Goal: Obtain resource: Download file/media

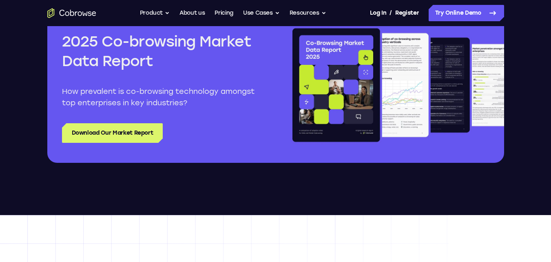
scroll to position [1020, 0]
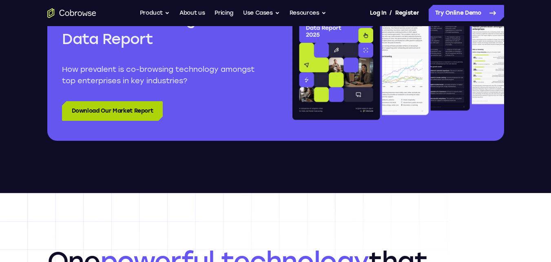
click at [95, 107] on link "Download Our Market Report" at bounding box center [112, 111] width 101 height 20
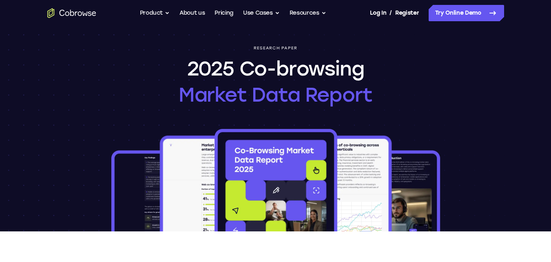
click at [408, 76] on div "Research paper 2025 Co-browsing Market Data Report" at bounding box center [276, 128] width 522 height 205
click at [291, 145] on img at bounding box center [276, 179] width 332 height 104
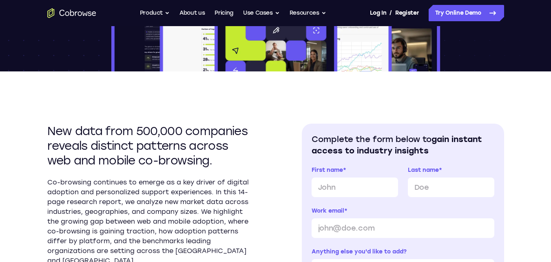
scroll to position [204, 0]
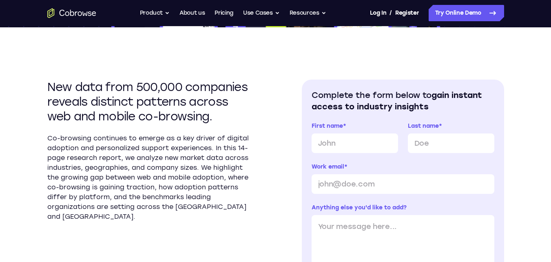
click at [378, 124] on label "First name *" at bounding box center [355, 126] width 86 height 8
click at [378, 133] on input "First name *" at bounding box center [355, 143] width 86 height 20
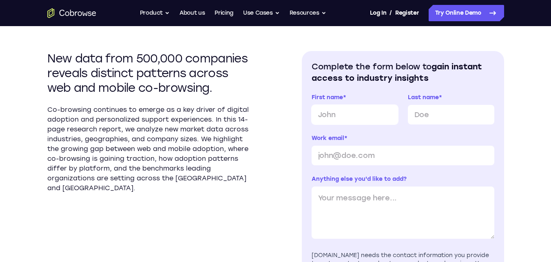
scroll to position [245, 0]
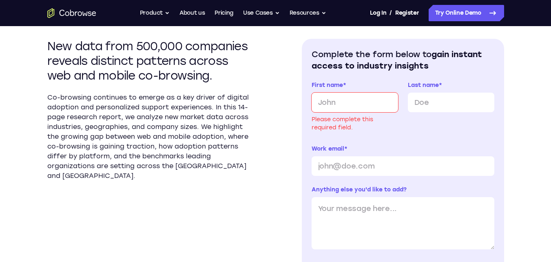
click at [284, 120] on div "New data from 500,000 companies reveals distinct patterns across web and mobile…" at bounding box center [275, 205] width 457 height 437
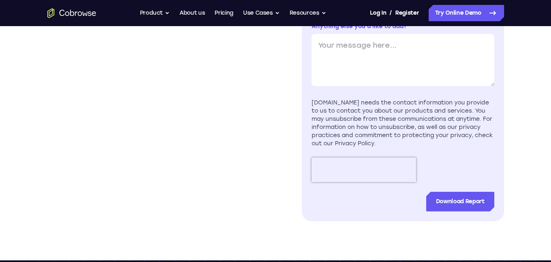
scroll to position [449, 0]
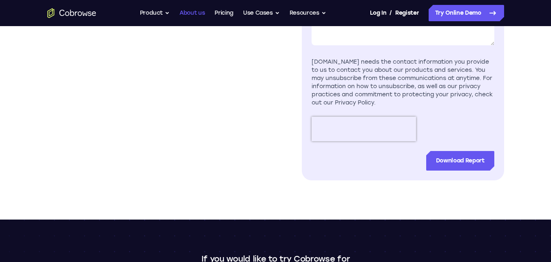
click at [200, 9] on link "About us" at bounding box center [192, 13] width 25 height 16
